Goal: Transaction & Acquisition: Purchase product/service

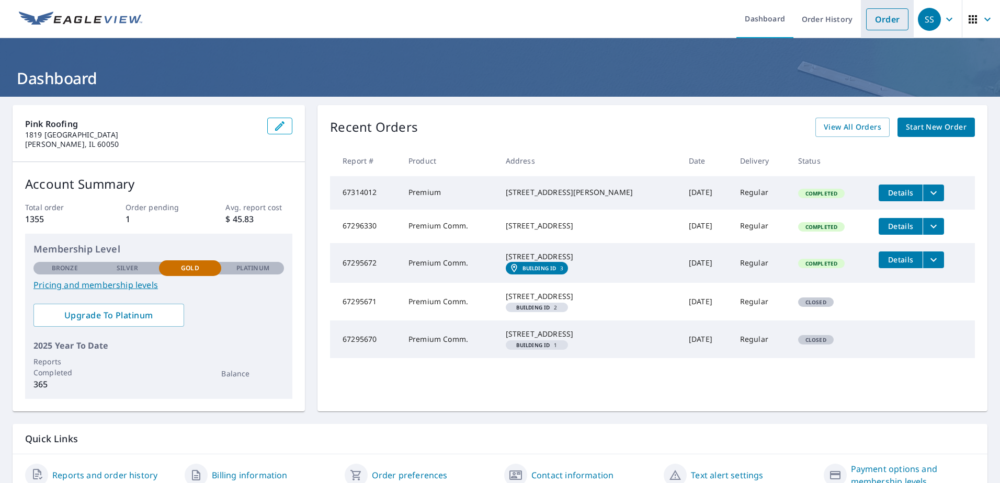
click at [877, 19] on link "Order" at bounding box center [887, 19] width 42 height 22
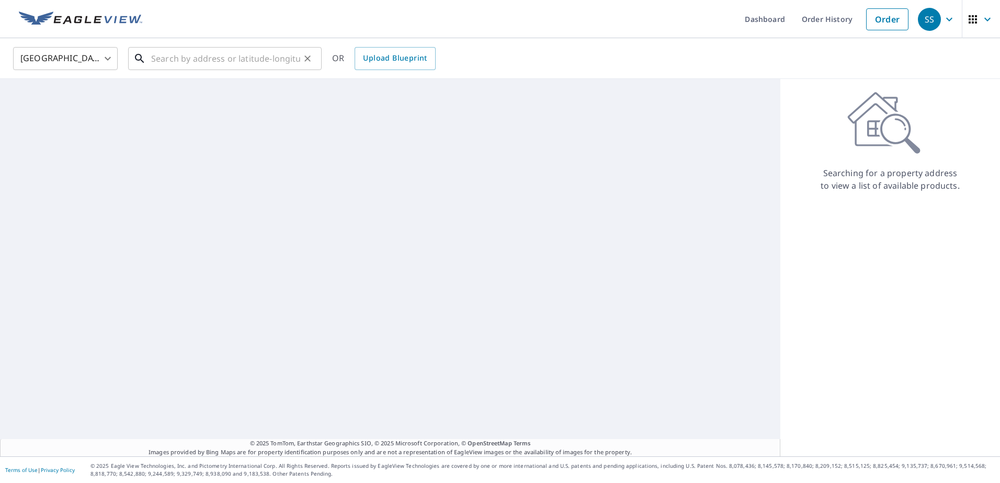
click at [267, 60] on input "text" at bounding box center [225, 58] width 149 height 29
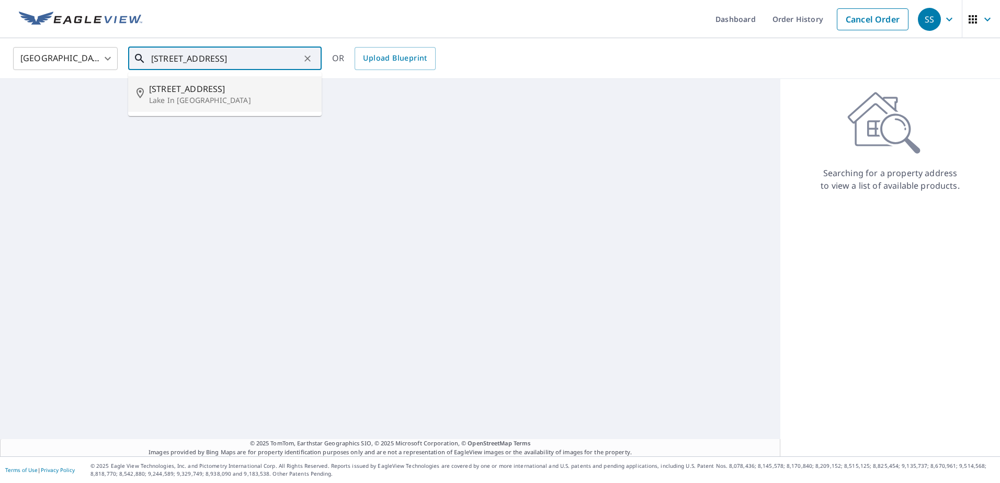
click at [260, 84] on span "[STREET_ADDRESS]" at bounding box center [231, 89] width 164 height 13
type input "[STREET_ADDRESS]"
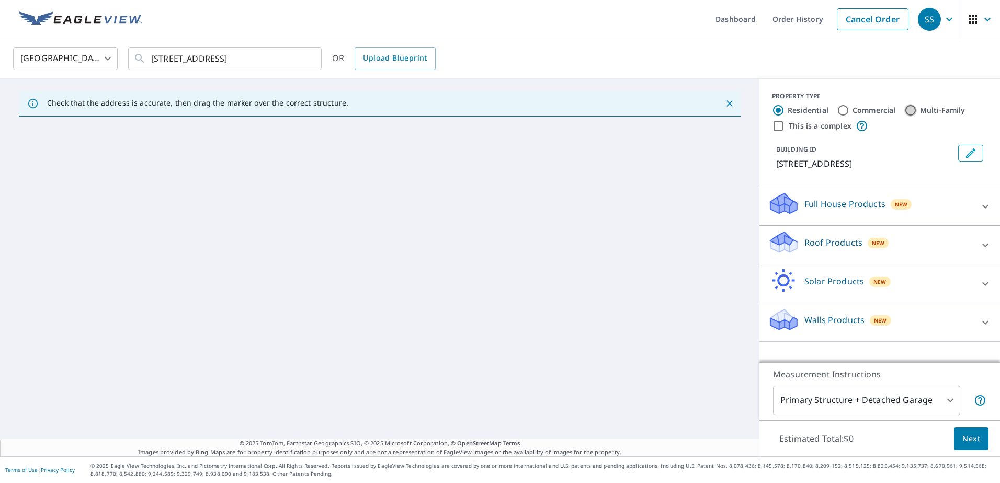
click at [905, 110] on input "Multi-Family" at bounding box center [910, 110] width 13 height 13
radio input "true"
type input "2"
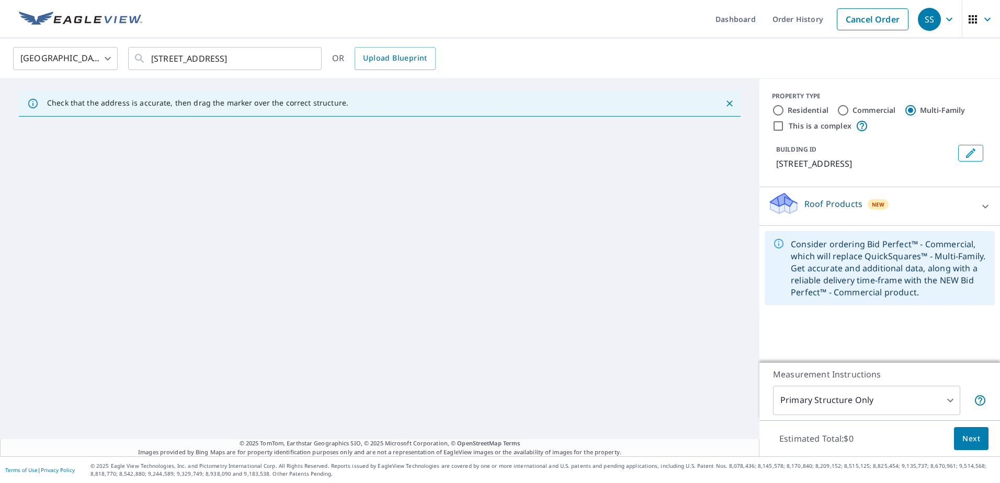
click at [822, 221] on div "Roof Products New" at bounding box center [870, 206] width 205 height 30
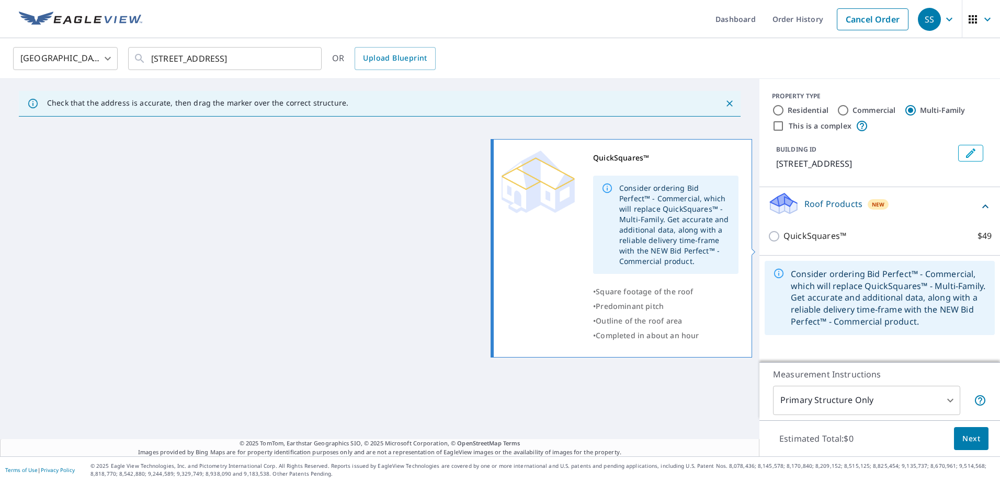
click at [768, 243] on input "QuickSquares™ $49" at bounding box center [776, 236] width 16 height 13
checkbox input "true"
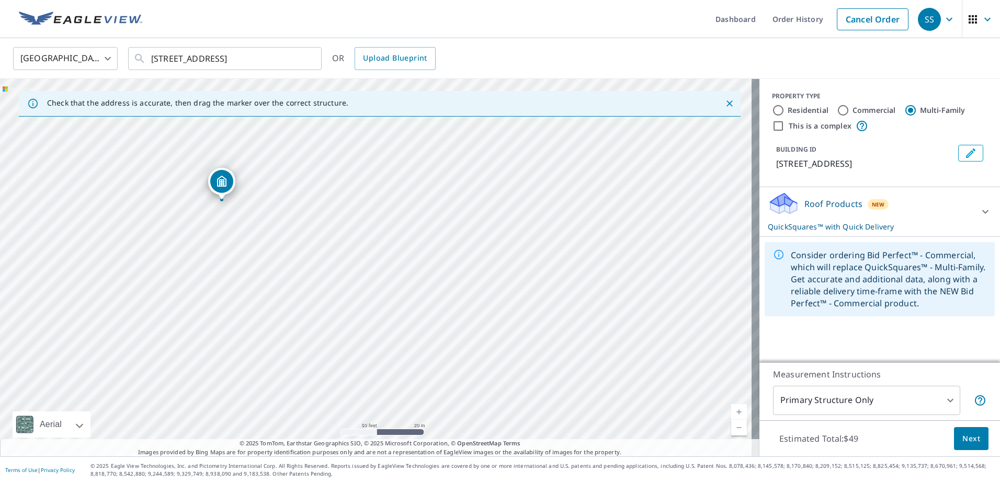
drag, startPoint x: 186, startPoint y: 192, endPoint x: 223, endPoint y: 200, distance: 37.9
click at [821, 210] on p "Roof Products" at bounding box center [833, 204] width 58 height 13
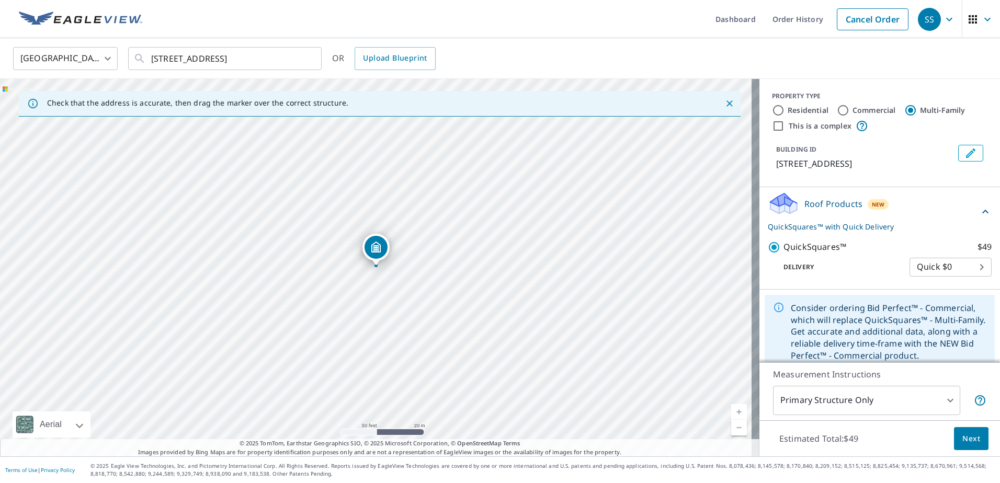
click at [962, 442] on span "Next" at bounding box center [971, 438] width 18 height 13
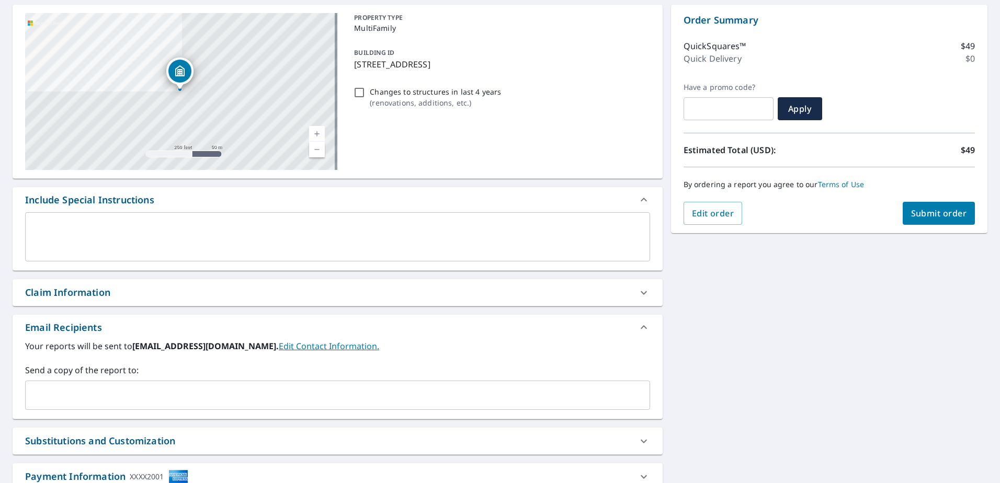
scroll to position [105, 0]
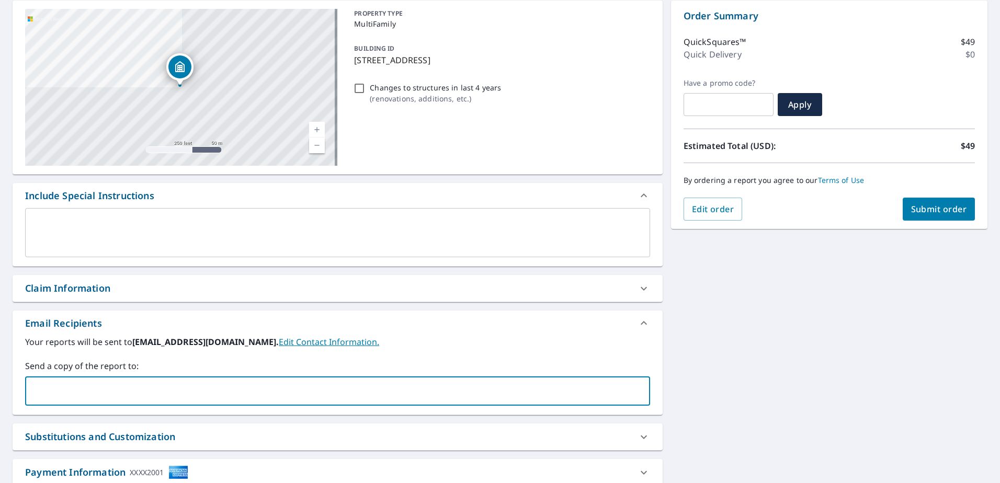
click at [76, 392] on input "text" at bounding box center [330, 391] width 600 height 20
type input "anna@pinkroofing.com"
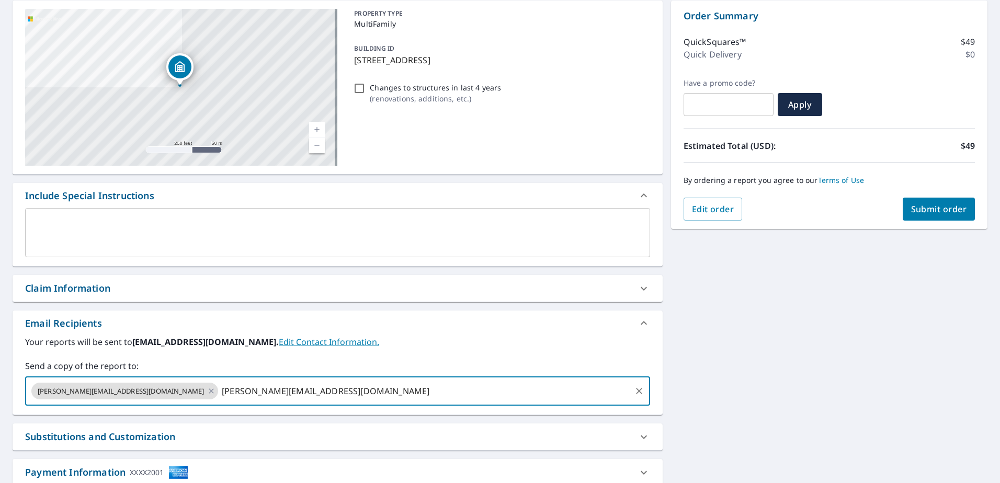
checkbox input "true"
type input "shawn@pinkroofing.com"
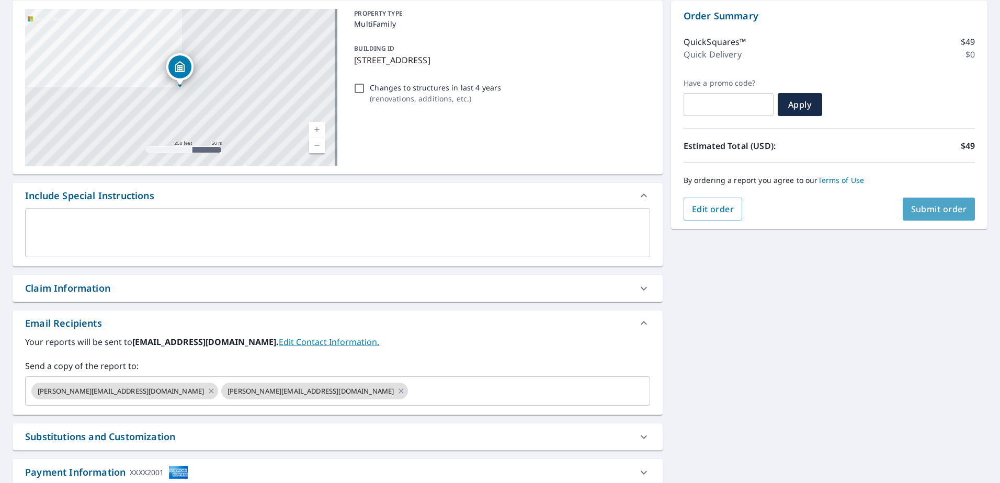
click at [915, 215] on button "Submit order" at bounding box center [938, 209] width 73 height 23
checkbox input "true"
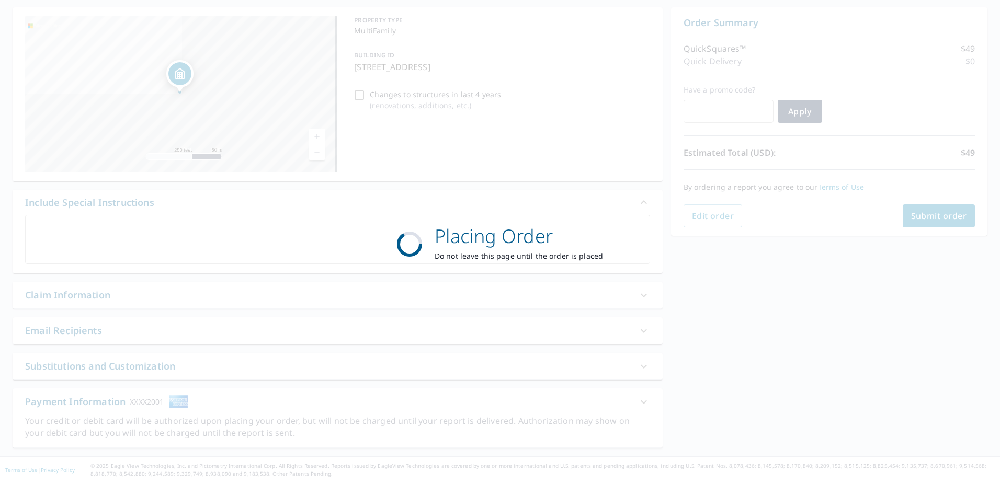
scroll to position [98, 0]
